Goal: Information Seeking & Learning: Learn about a topic

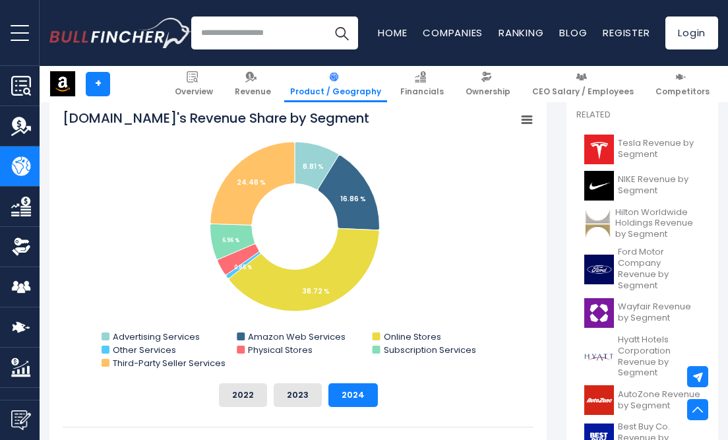
scroll to position [363, 0]
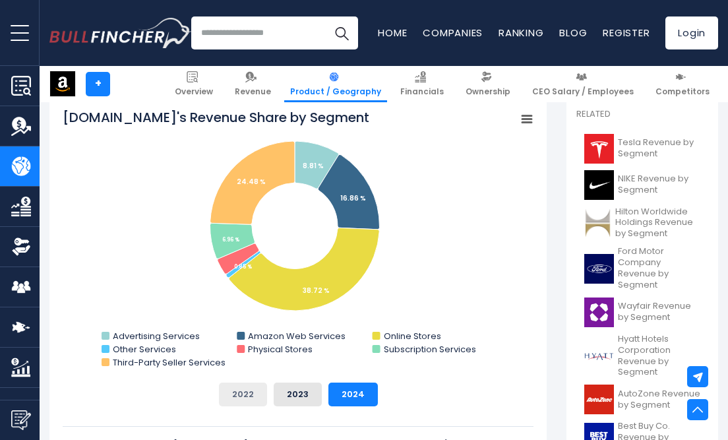
click at [243, 394] on button "2022" at bounding box center [243, 395] width 48 height 24
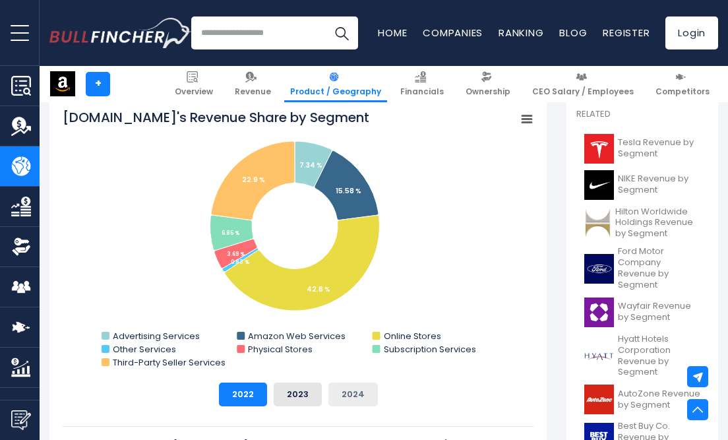
click at [347, 389] on button "2024" at bounding box center [353, 395] width 49 height 24
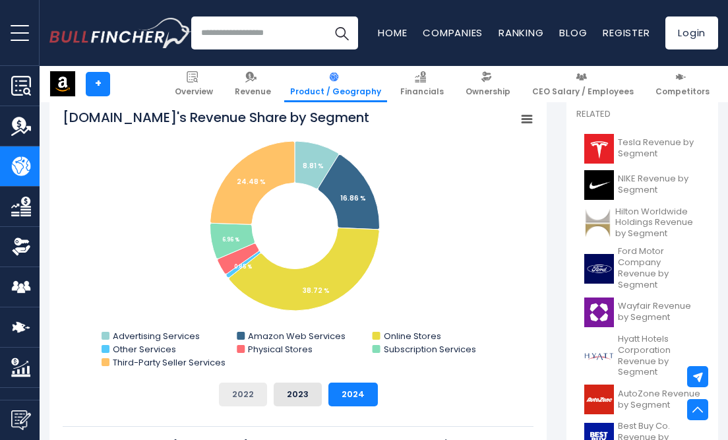
click at [239, 389] on button "2022" at bounding box center [243, 395] width 48 height 24
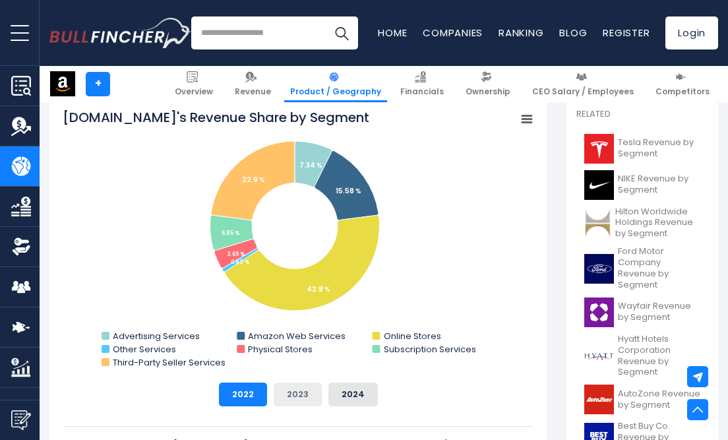
click at [290, 394] on button "2023" at bounding box center [298, 395] width 48 height 24
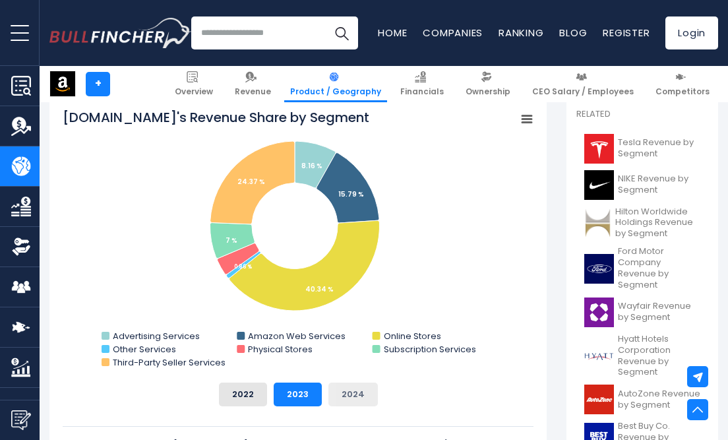
click at [332, 390] on button "2024" at bounding box center [353, 395] width 49 height 24
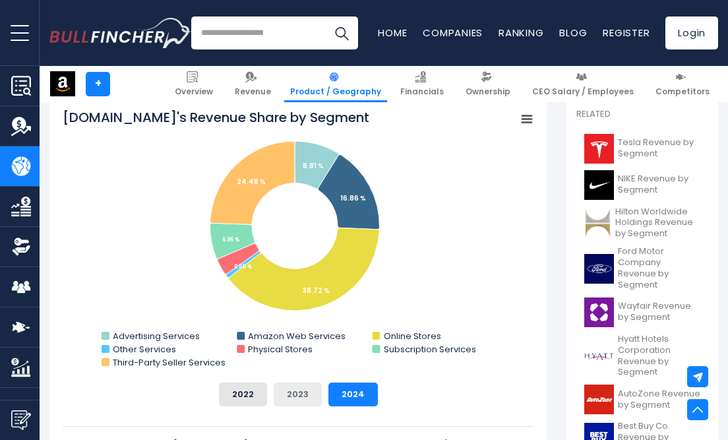
click at [288, 387] on button "2023" at bounding box center [298, 395] width 48 height 24
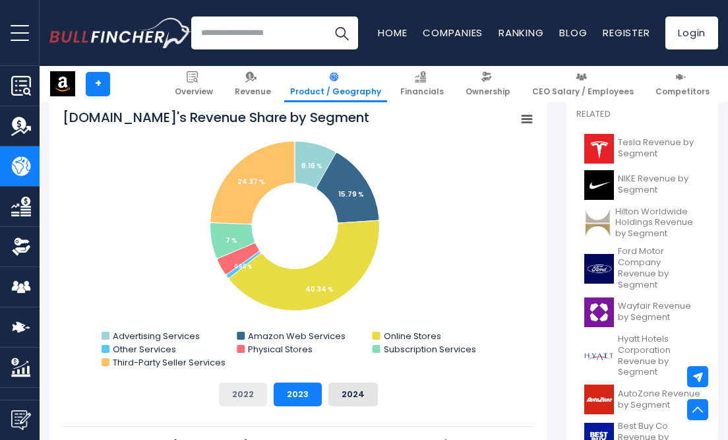
click at [246, 396] on button "2022" at bounding box center [243, 395] width 48 height 24
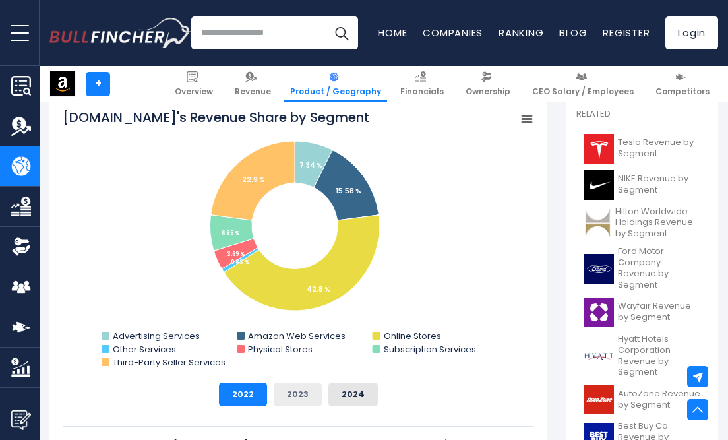
click at [286, 387] on button "2023" at bounding box center [298, 395] width 48 height 24
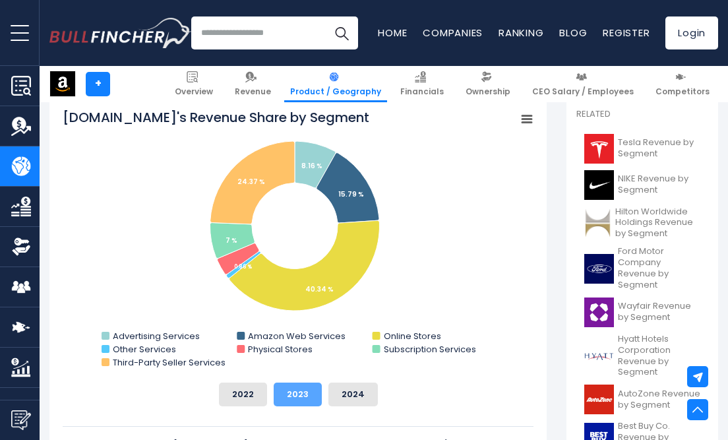
scroll to position [0, 0]
click at [313, 387] on button "2023" at bounding box center [298, 395] width 48 height 24
click at [344, 391] on button "2024" at bounding box center [353, 395] width 49 height 24
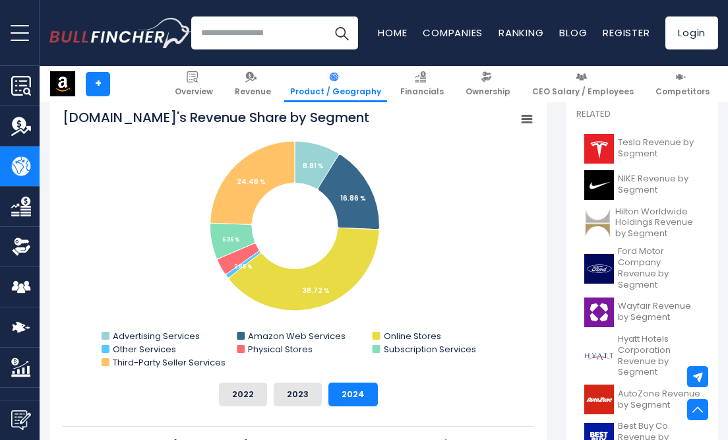
click at [270, 396] on div "2022 2023 2024" at bounding box center [298, 395] width 471 height 24
click at [258, 396] on button "2022" at bounding box center [243, 395] width 48 height 24
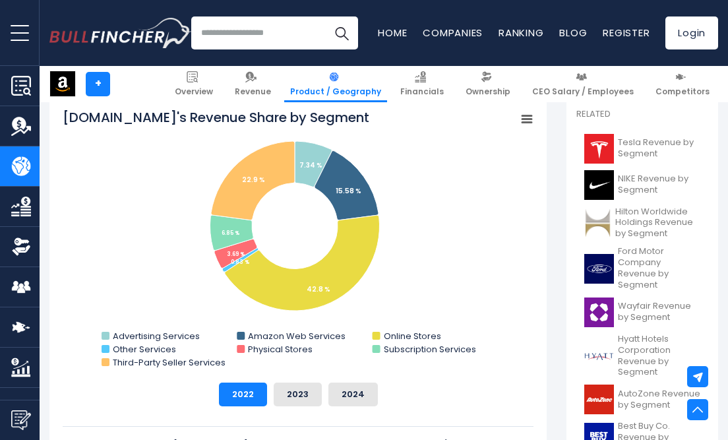
drag, startPoint x: 64, startPoint y: 115, endPoint x: 343, endPoint y: 107, distance: 279.2
click at [343, 107] on div "[DOMAIN_NAME]'s Revenue Share by Segment Created with Highcharts 12.1.2 Chart c…" at bounding box center [297, 313] width 497 height 437
drag, startPoint x: 349, startPoint y: 119, endPoint x: 190, endPoint y: 127, distance: 159.2
click at [191, 127] on rect "Amazon.com's Revenue Share by Segment" at bounding box center [298, 240] width 471 height 264
